Goal: Transaction & Acquisition: Purchase product/service

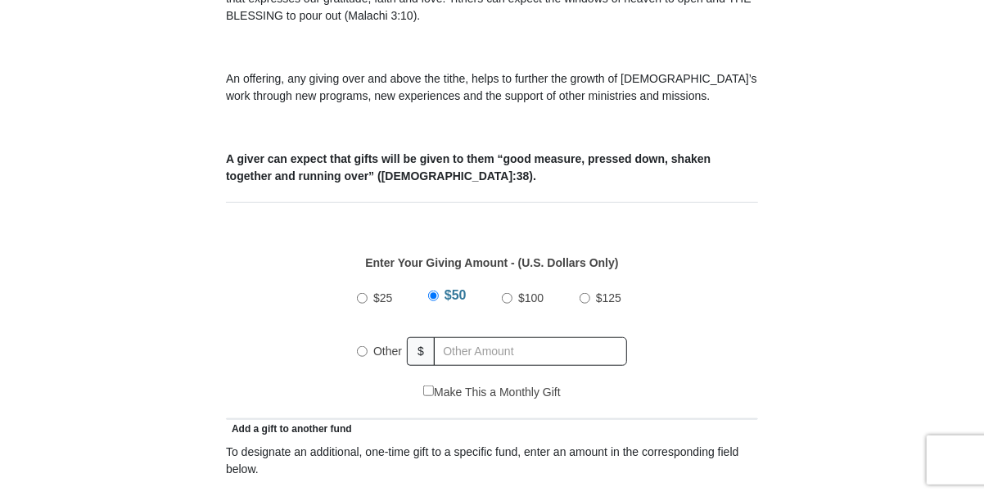
scroll to position [572, 0]
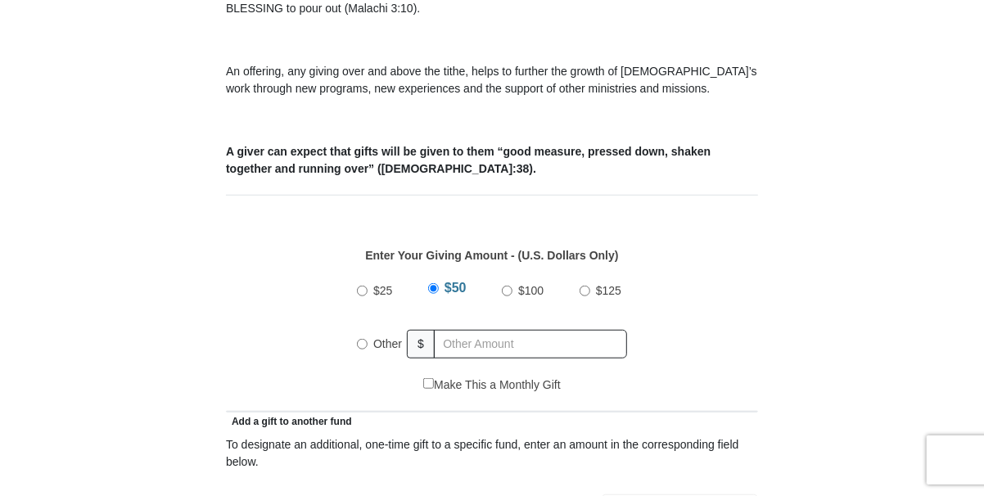
click at [361, 339] on input "Other" at bounding box center [362, 344] width 11 height 11
radio input "true"
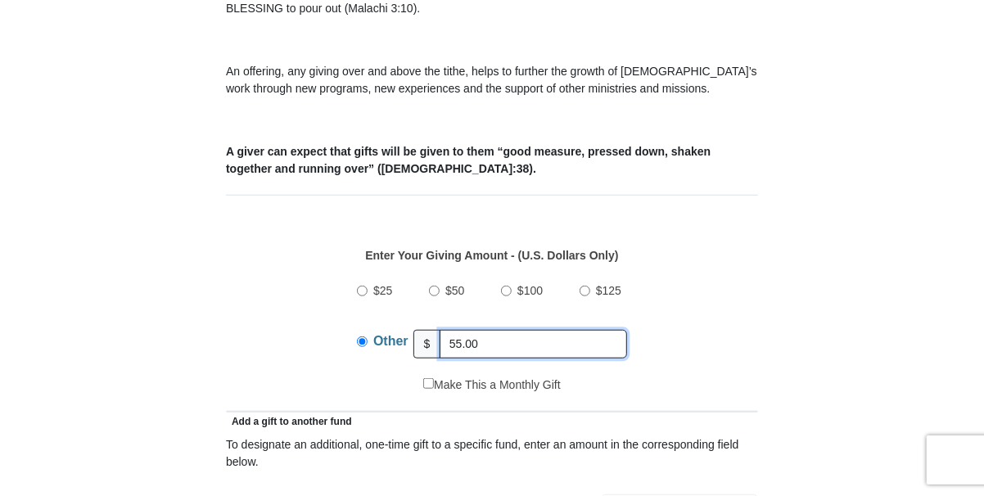
type input "55.00"
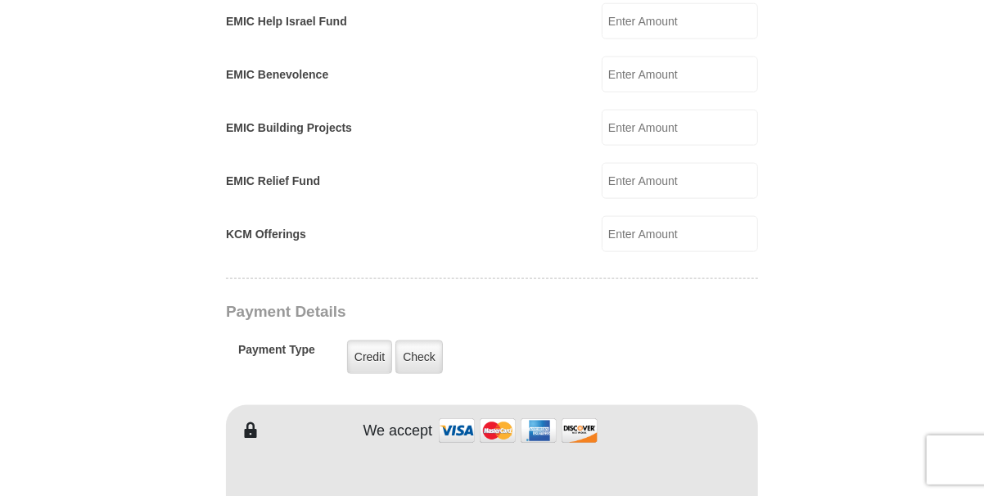
scroll to position [1064, 0]
click at [368, 340] on label "Credit" at bounding box center [369, 357] width 45 height 34
click at [0, 0] on input "Credit" at bounding box center [0, 0] width 0 height 0
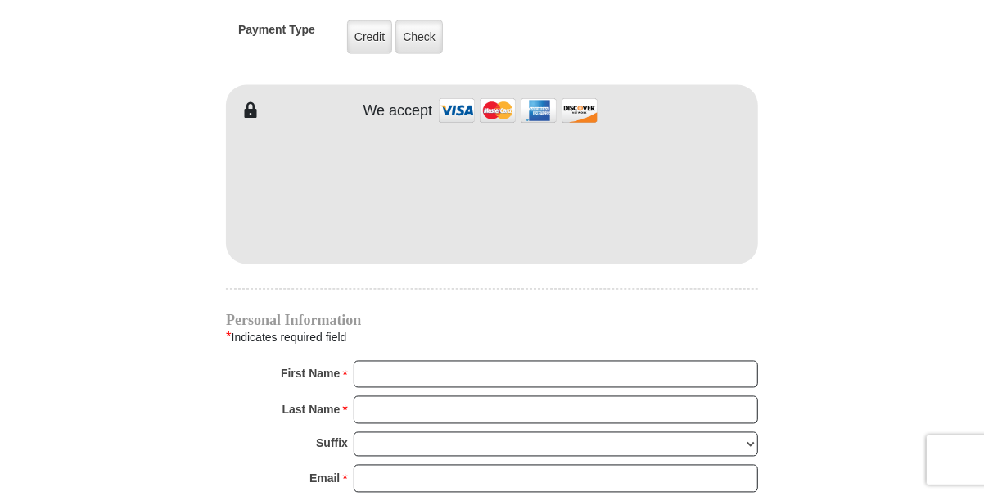
scroll to position [1391, 0]
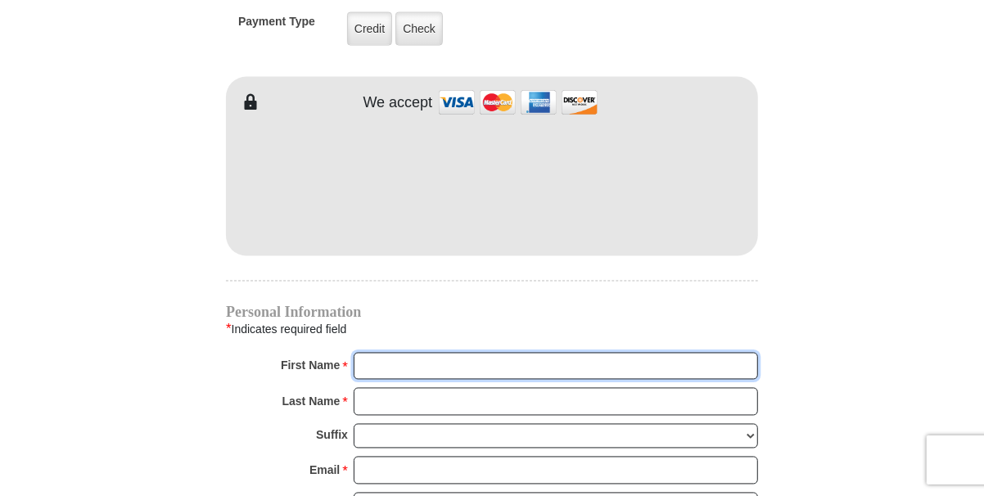
click at [399, 353] on input "First Name *" at bounding box center [556, 367] width 404 height 28
type input "[PERSON_NAME]"
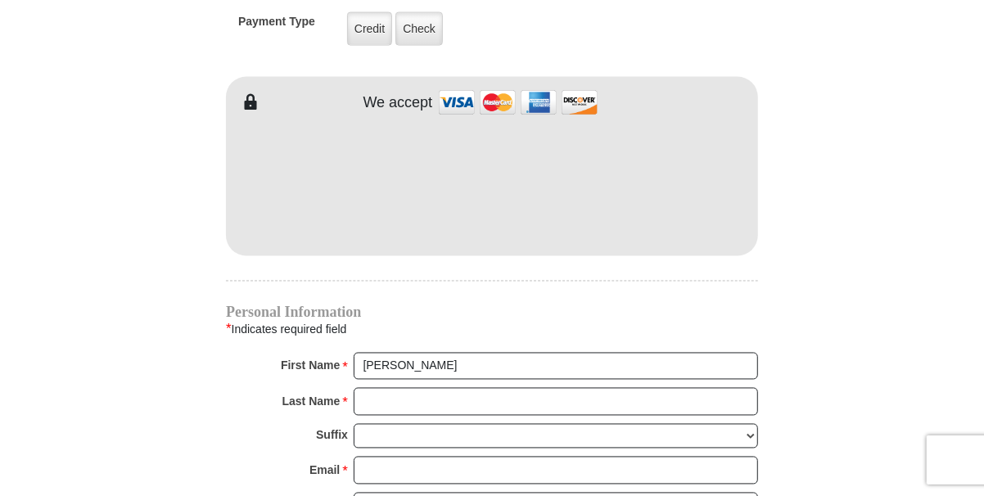
type input "155.00"
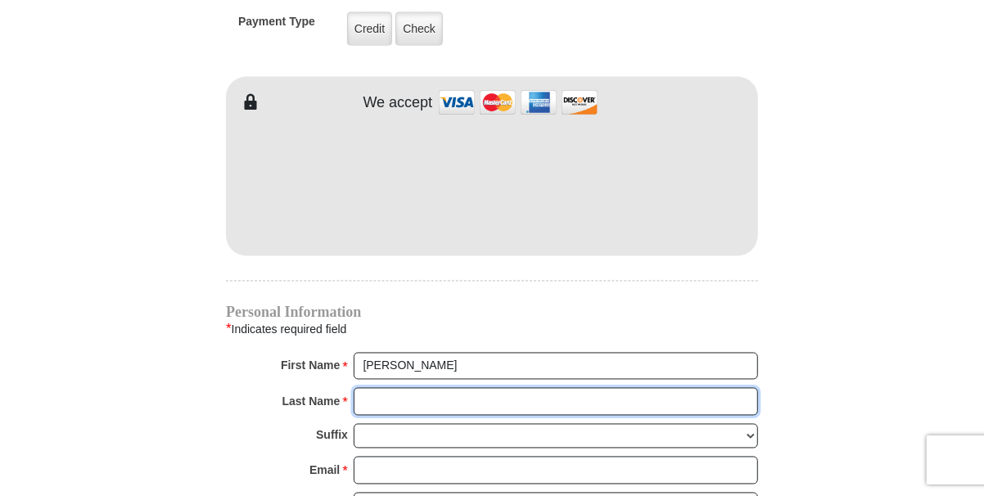
type input "[PERSON_NAME]"
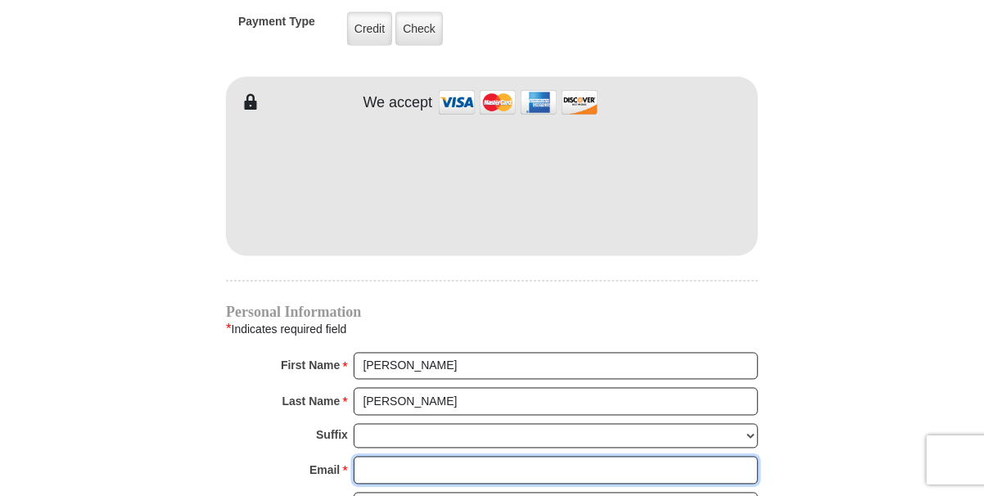
type input "[PERSON_NAME][EMAIL_ADDRESS][DOMAIN_NAME]"
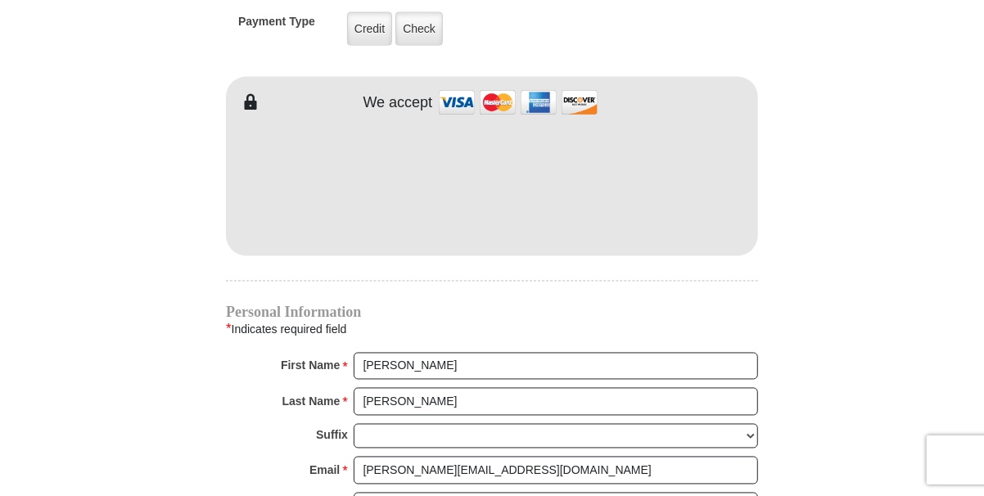
type input "[STREET_ADDRESS][US_STATE]"
type input "Van"
select select "[GEOGRAPHIC_DATA]"
type input "75790"
type input "[PHONE_NUMBER]"
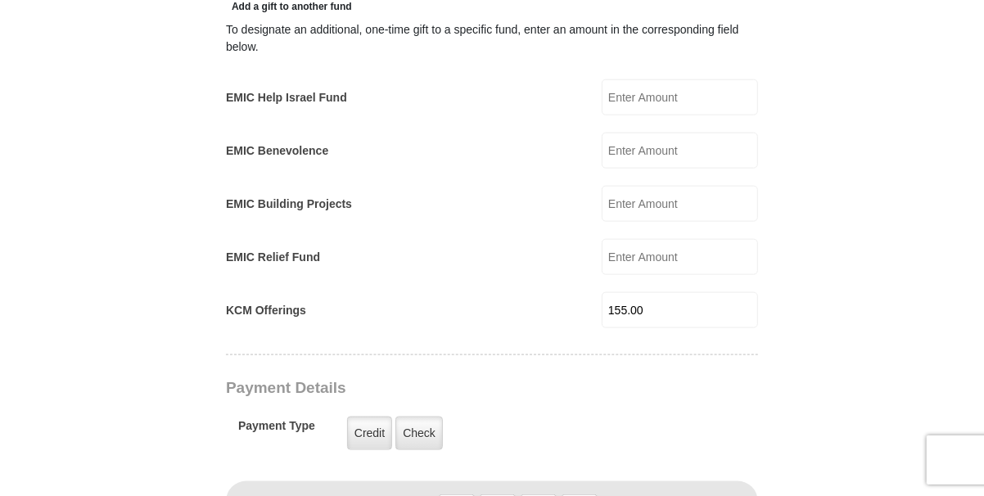
scroll to position [982, 0]
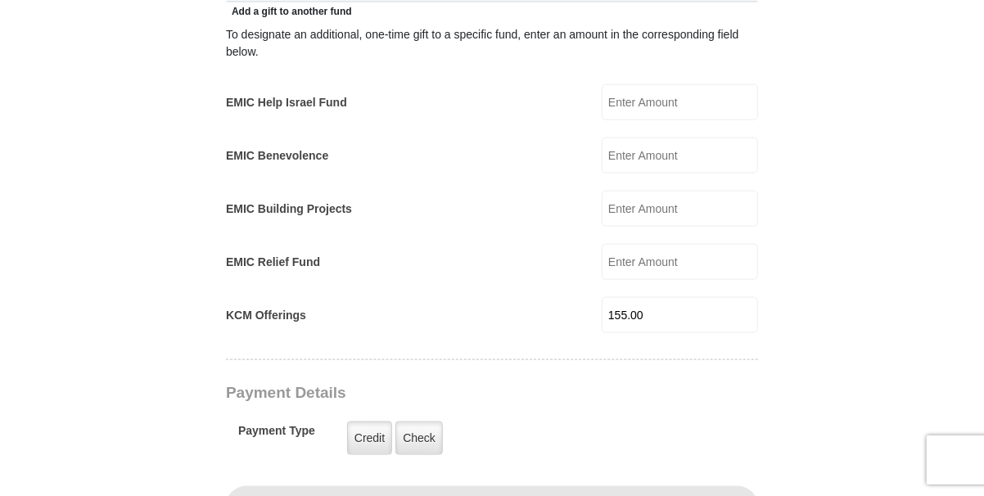
click at [662, 297] on input "155.00" at bounding box center [679, 315] width 156 height 36
type input "1"
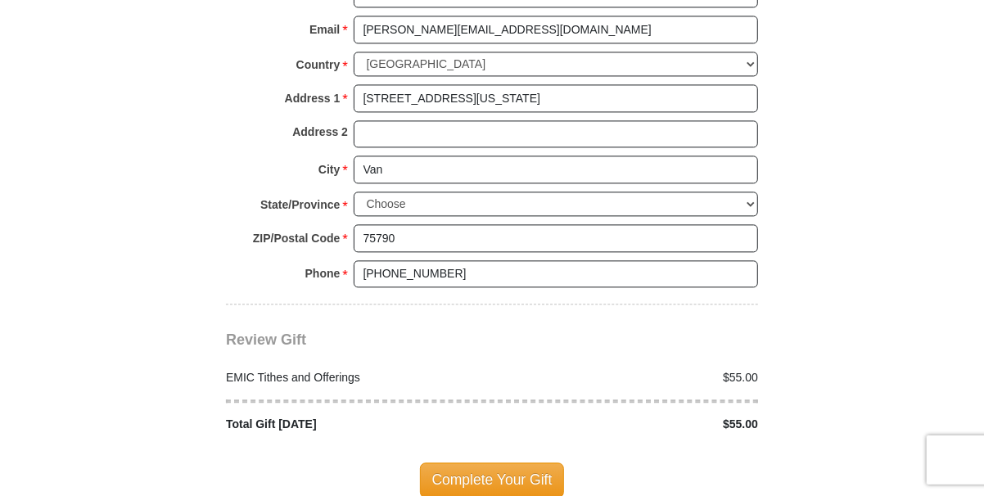
scroll to position [1964, 0]
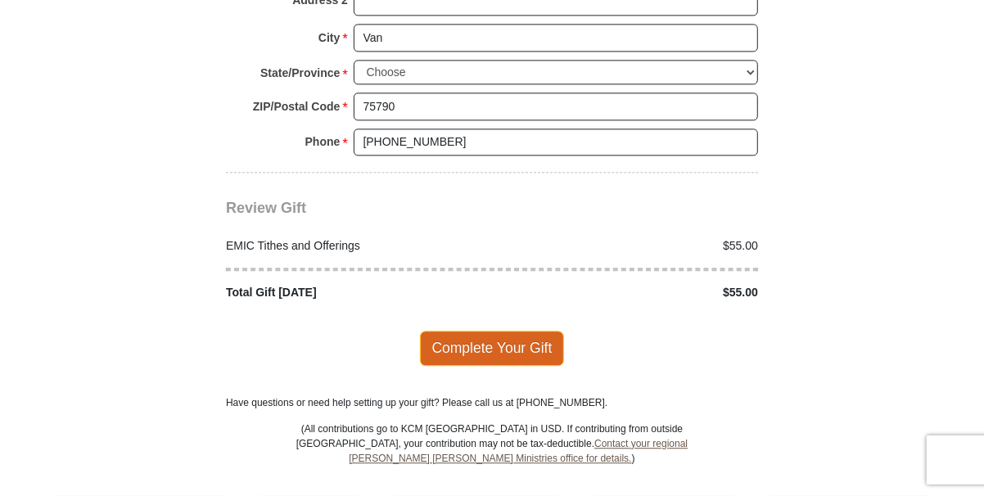
click at [486, 331] on span "Complete Your Gift" at bounding box center [492, 348] width 145 height 34
